Goal: Information Seeking & Learning: Compare options

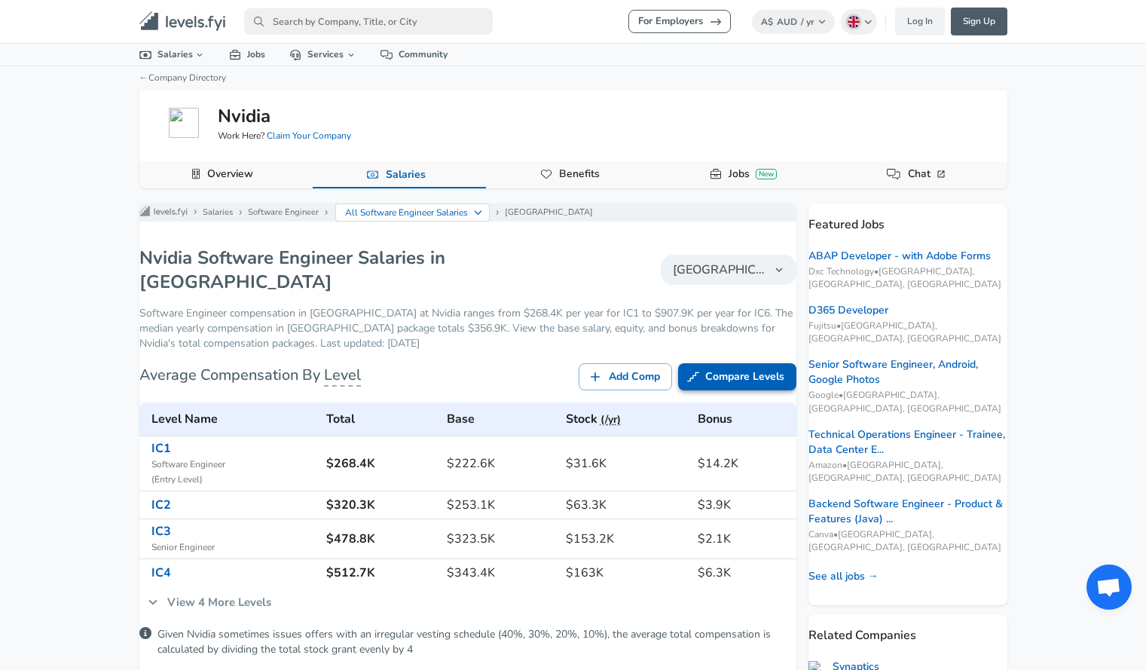
click at [734, 368] on link "Compare Levels" at bounding box center [737, 377] width 118 height 28
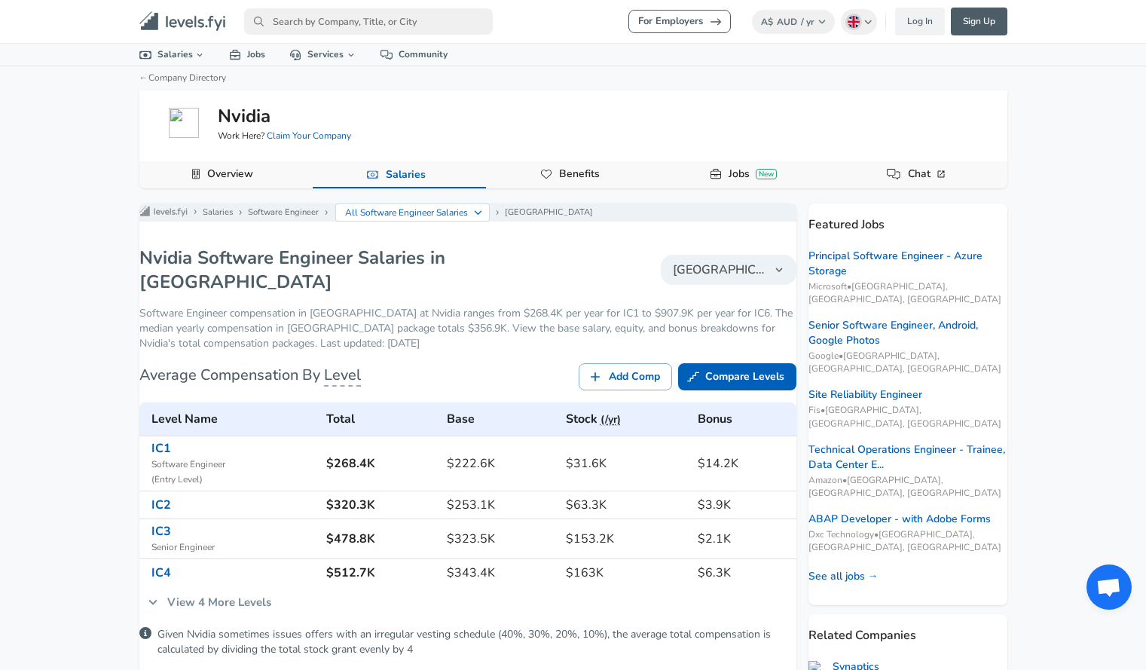
scroll to position [226, 0]
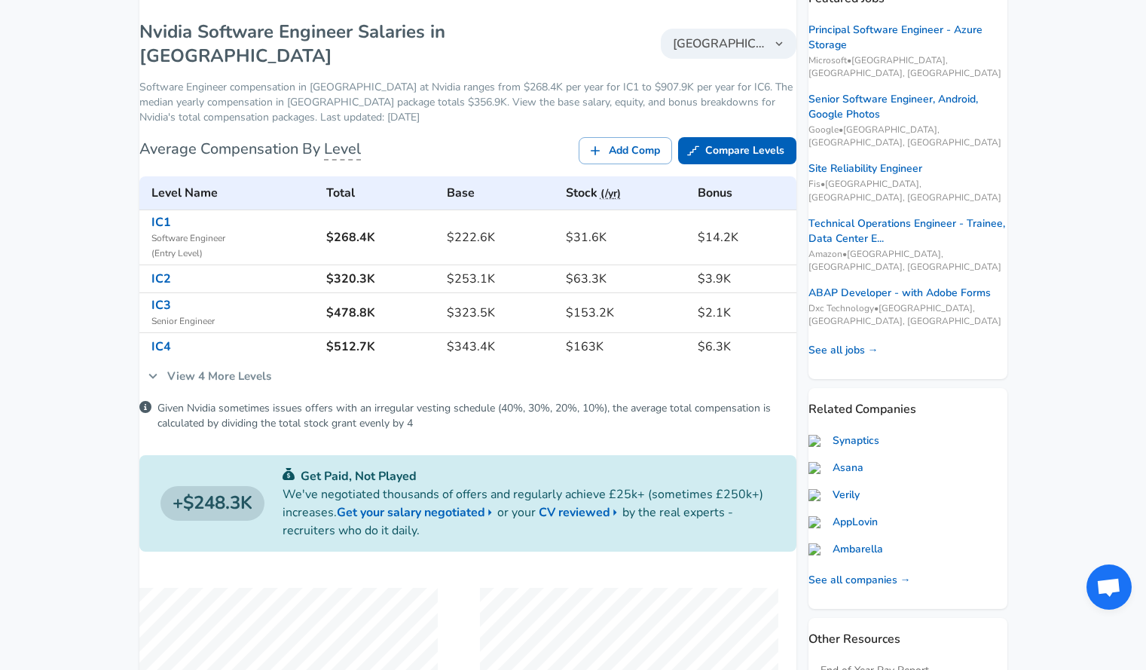
click at [226, 369] on link "View 4 More Levels" at bounding box center [209, 376] width 140 height 32
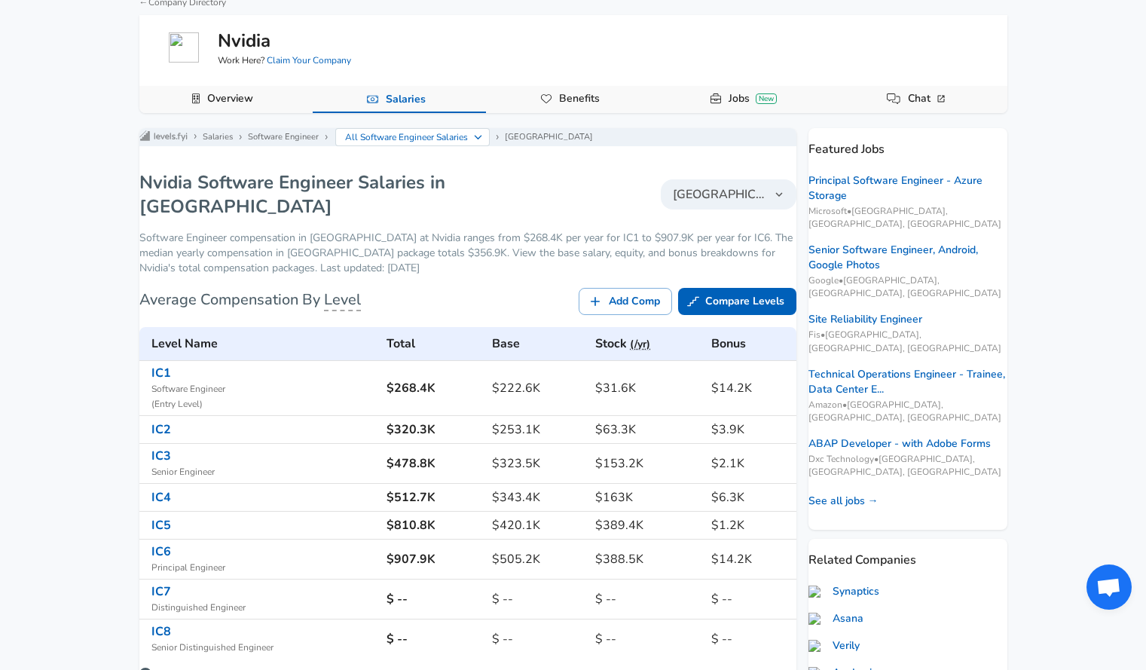
scroll to position [0, 0]
